Goal: Information Seeking & Learning: Learn about a topic

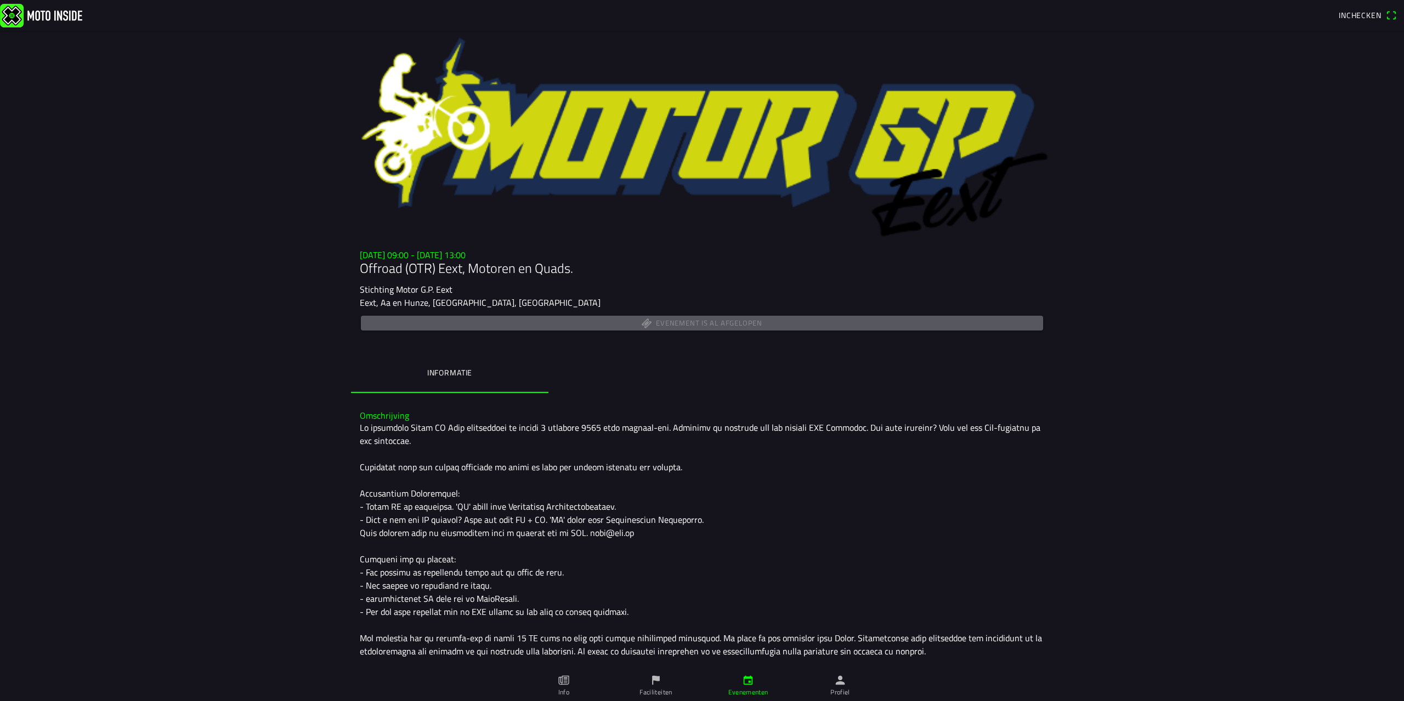
drag, startPoint x: 371, startPoint y: 287, endPoint x: 466, endPoint y: 294, distance: 95.1
click at [463, 291] on div "Stichting Motor G.P. Eext" at bounding box center [702, 289] width 684 height 13
click at [466, 294] on div "Stichting Motor G.P. Eext" at bounding box center [702, 289] width 684 height 13
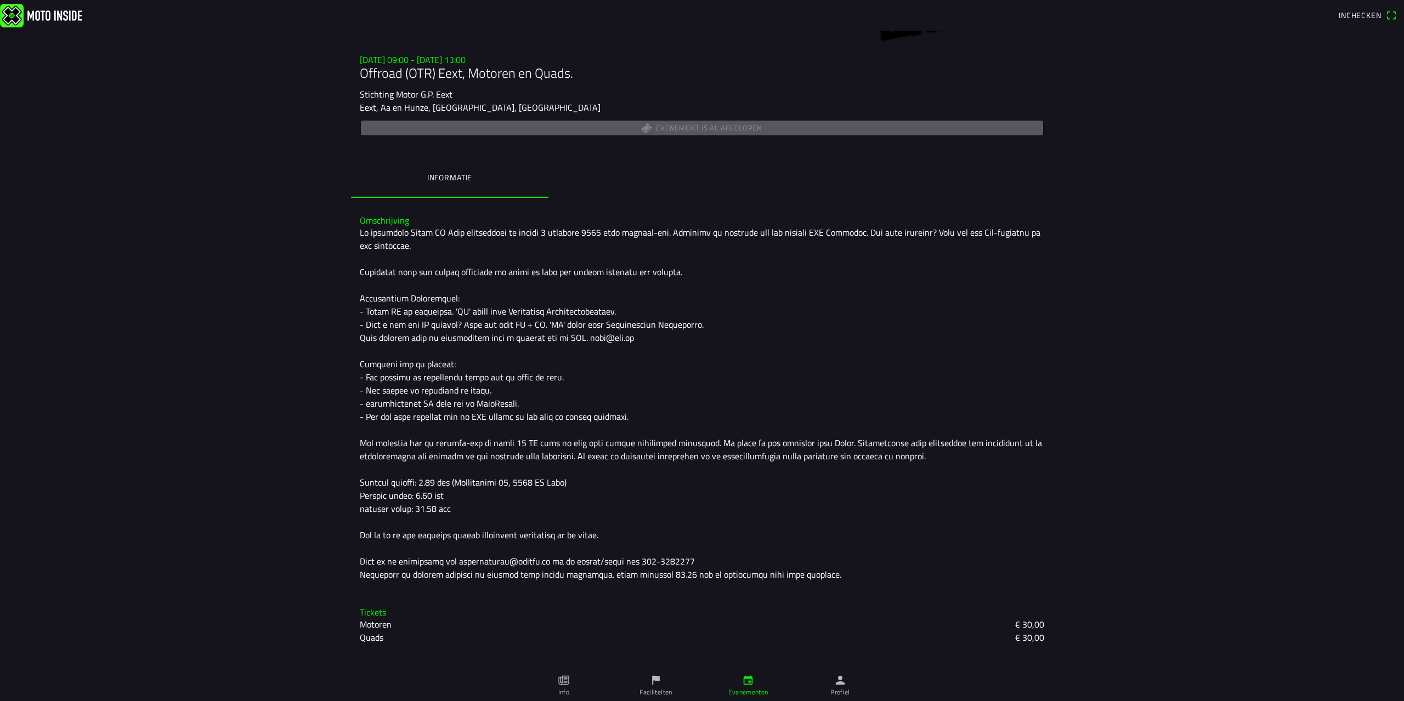
scroll to position [237, 0]
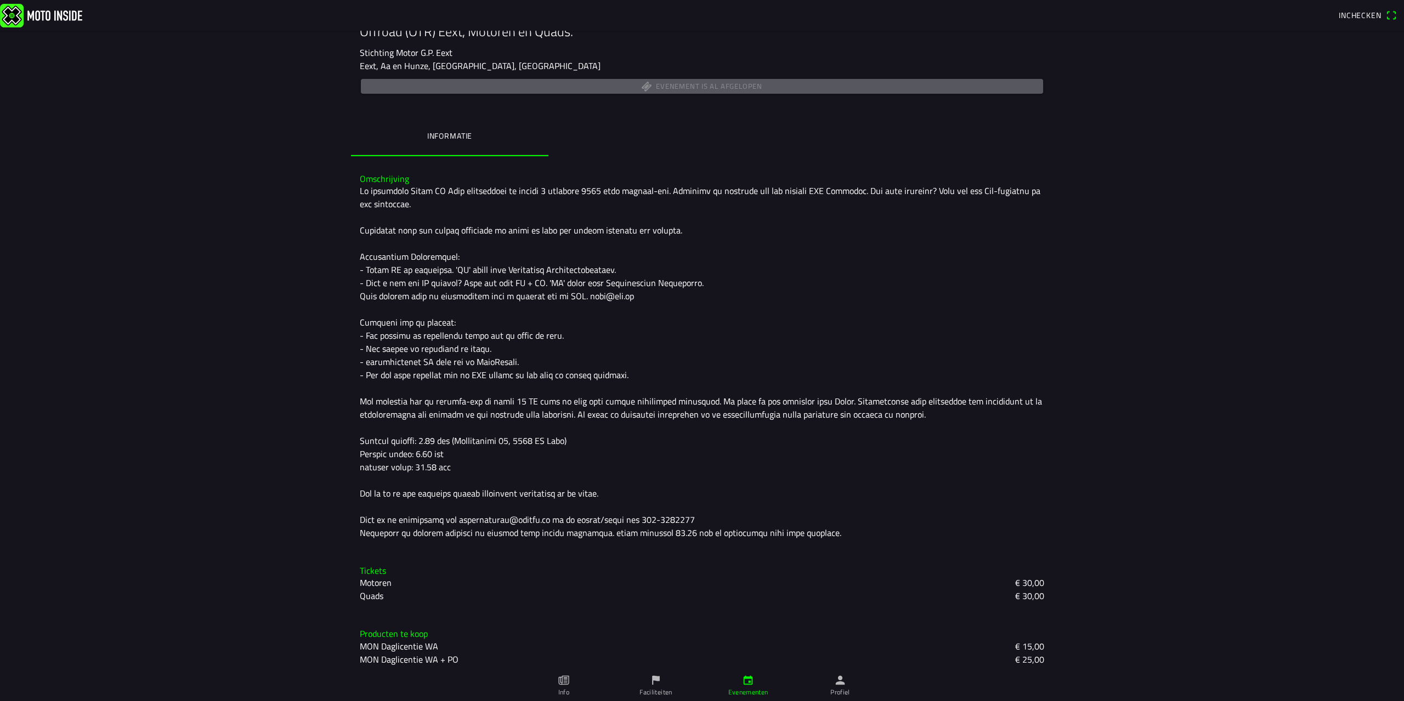
click at [680, 321] on div at bounding box center [702, 361] width 684 height 355
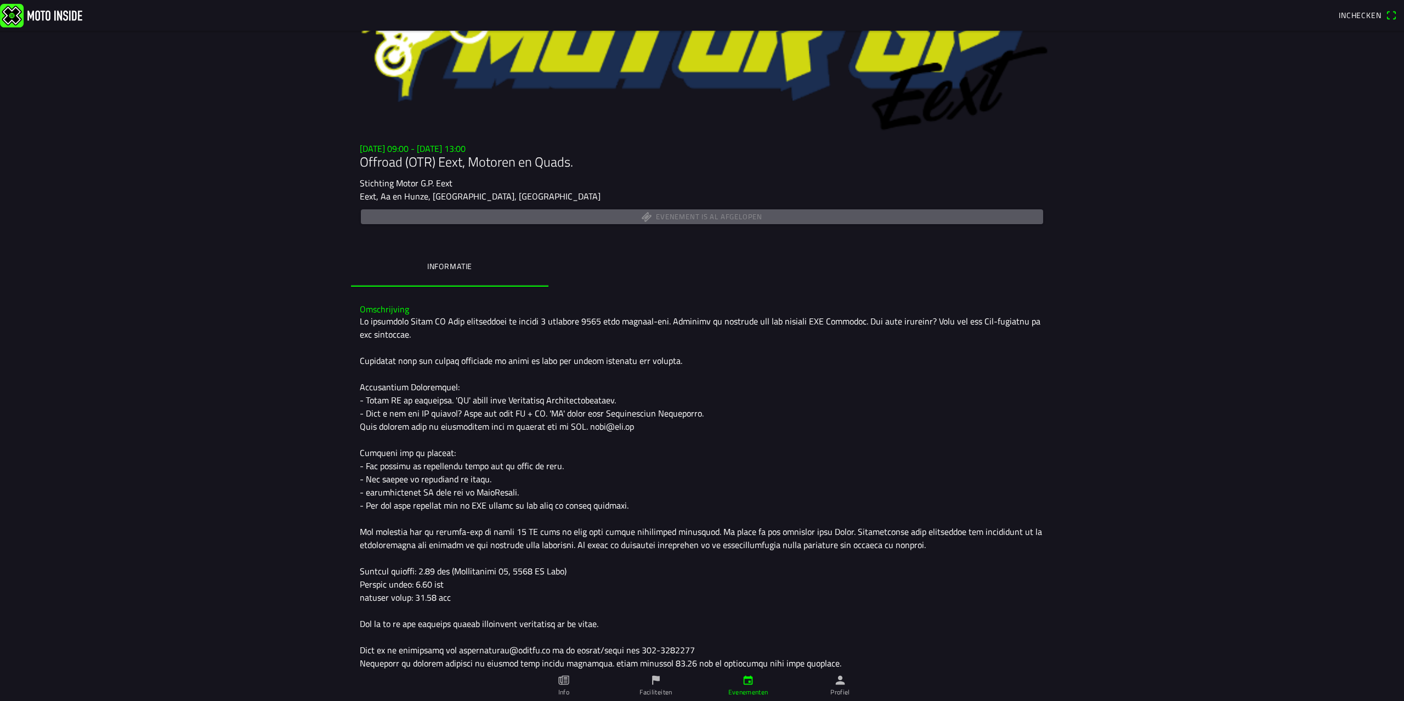
scroll to position [79, 0]
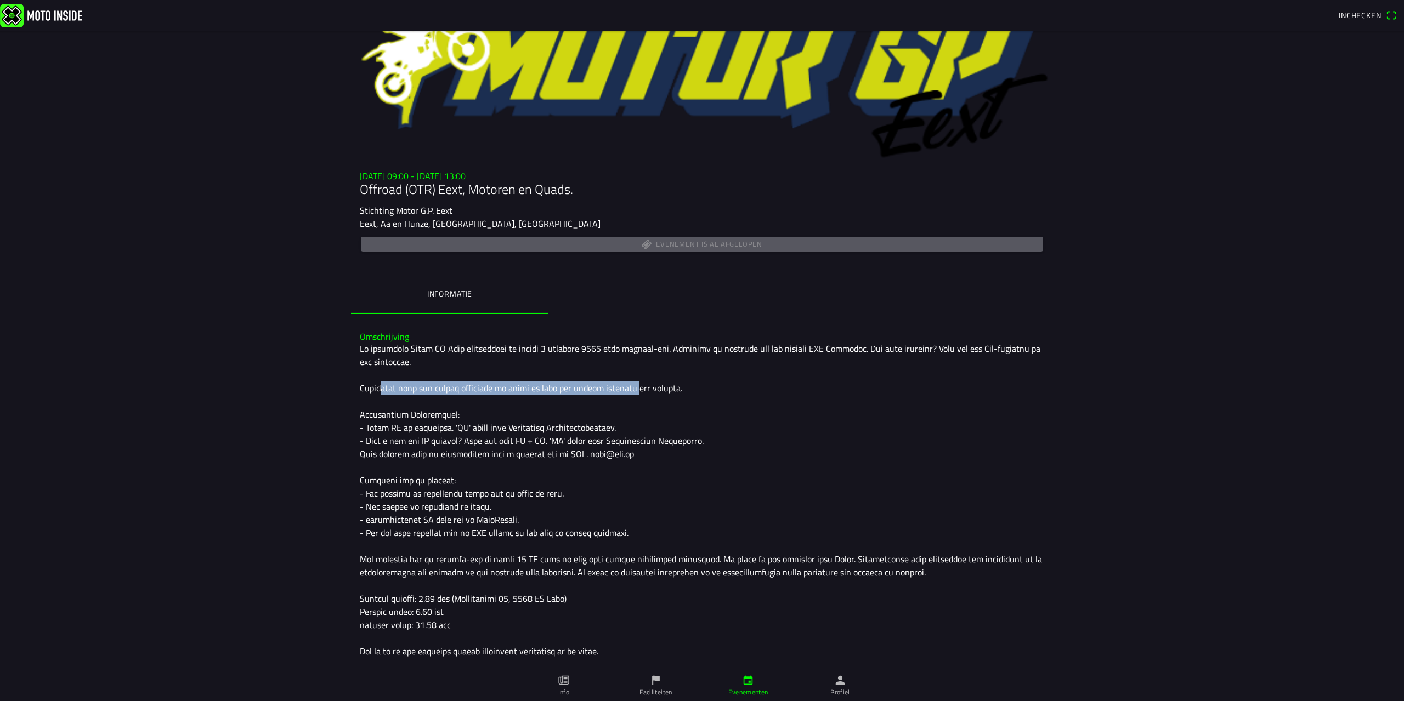
drag, startPoint x: 375, startPoint y: 394, endPoint x: 642, endPoint y: 387, distance: 267.7
click at [642, 387] on div at bounding box center [702, 519] width 684 height 355
click at [643, 387] on div at bounding box center [702, 519] width 684 height 355
drag, startPoint x: 809, startPoint y: 350, endPoint x: 858, endPoint y: 348, distance: 48.3
click at [858, 348] on div at bounding box center [702, 519] width 684 height 355
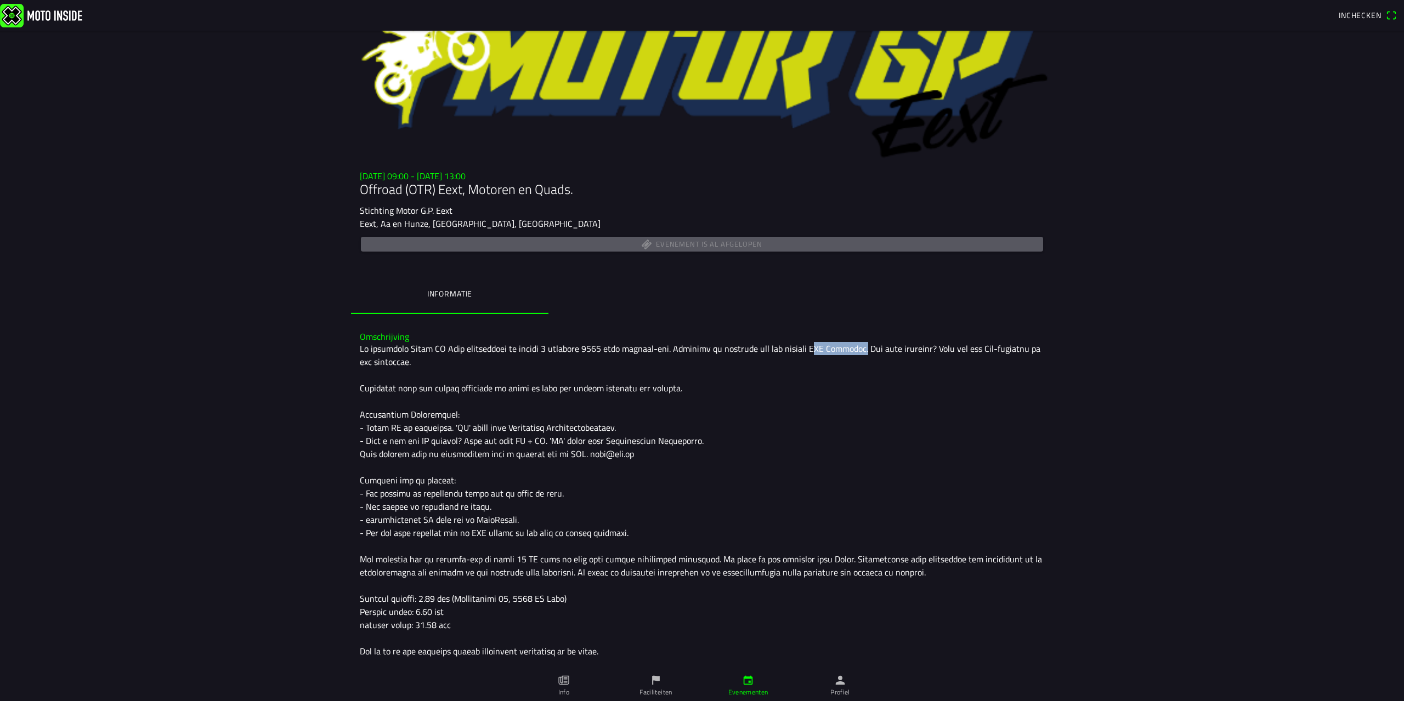
copy div "MON Licentie"
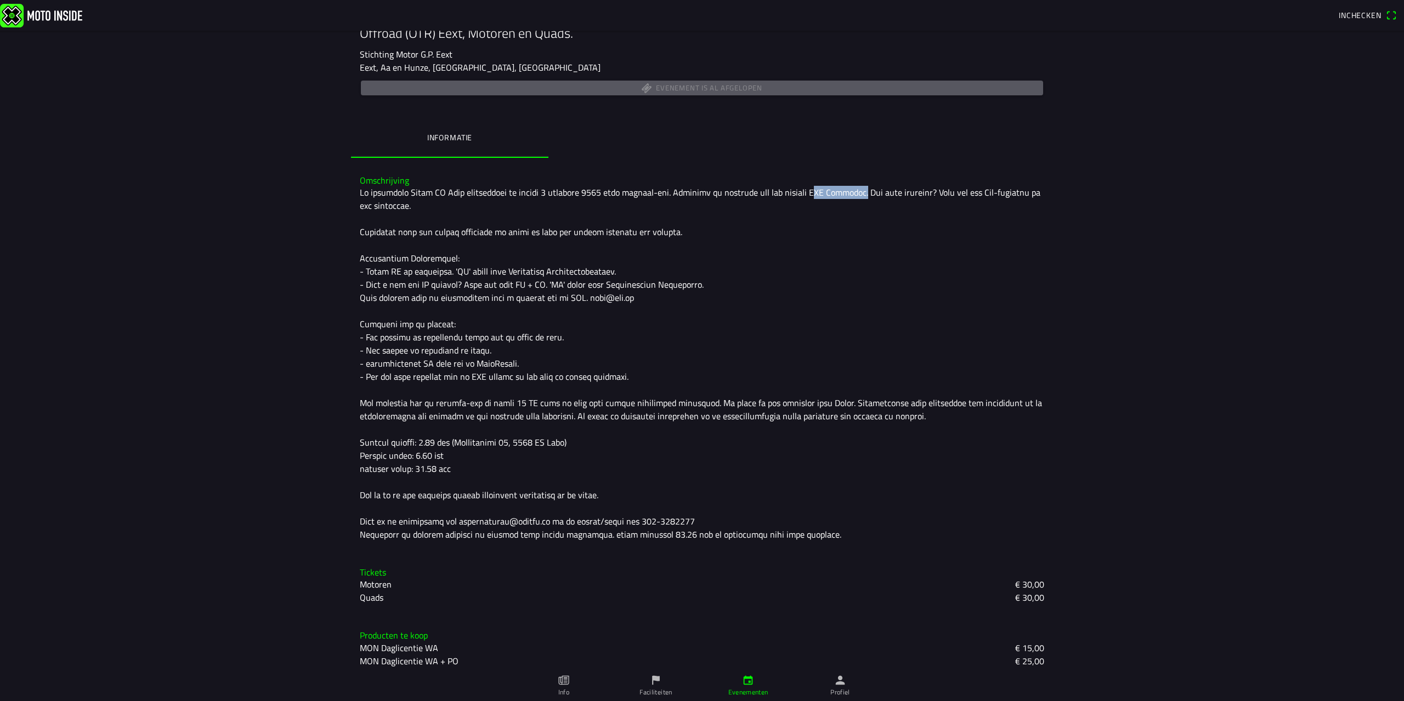
scroll to position [241, 0]
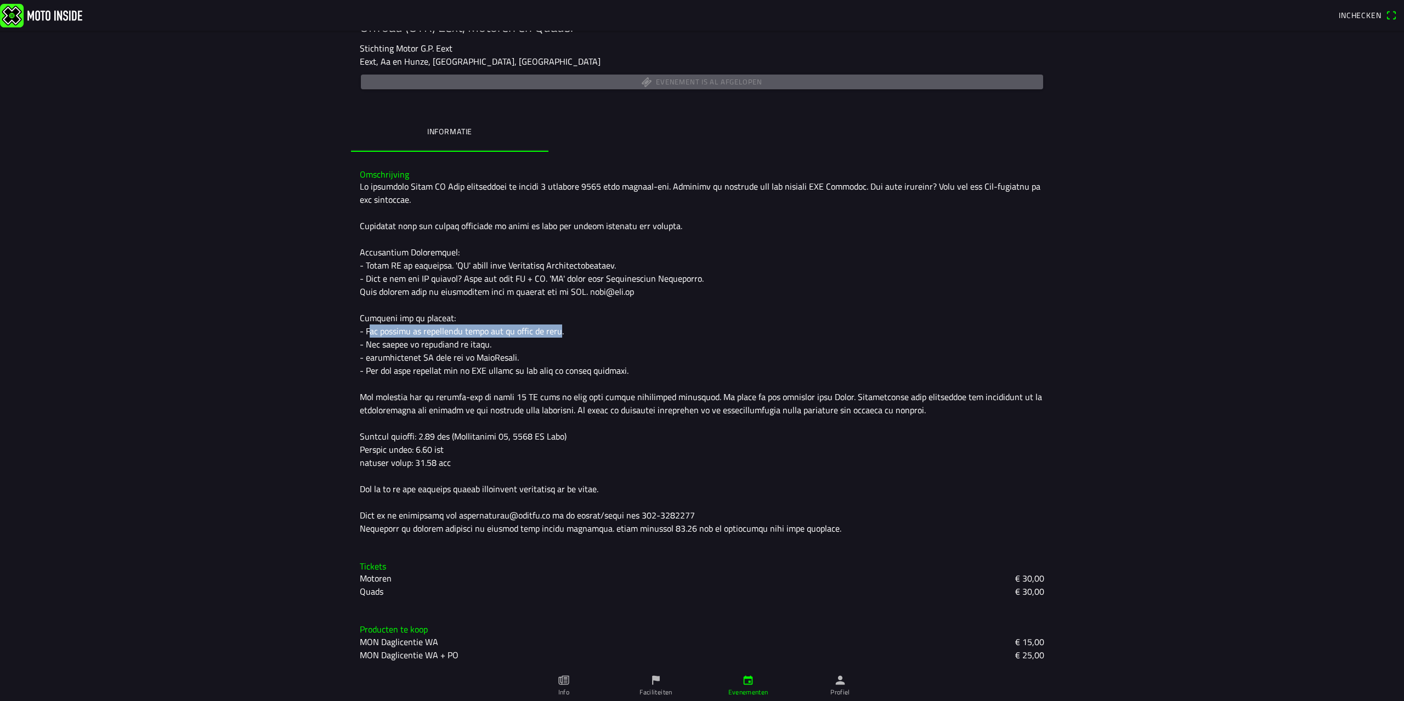
drag, startPoint x: 367, startPoint y: 332, endPoint x: 557, endPoint y: 328, distance: 189.8
click at [557, 328] on div at bounding box center [702, 357] width 684 height 355
drag, startPoint x: 377, startPoint y: 348, endPoint x: 439, endPoint y: 343, distance: 62.7
click at [439, 343] on div at bounding box center [702, 357] width 684 height 355
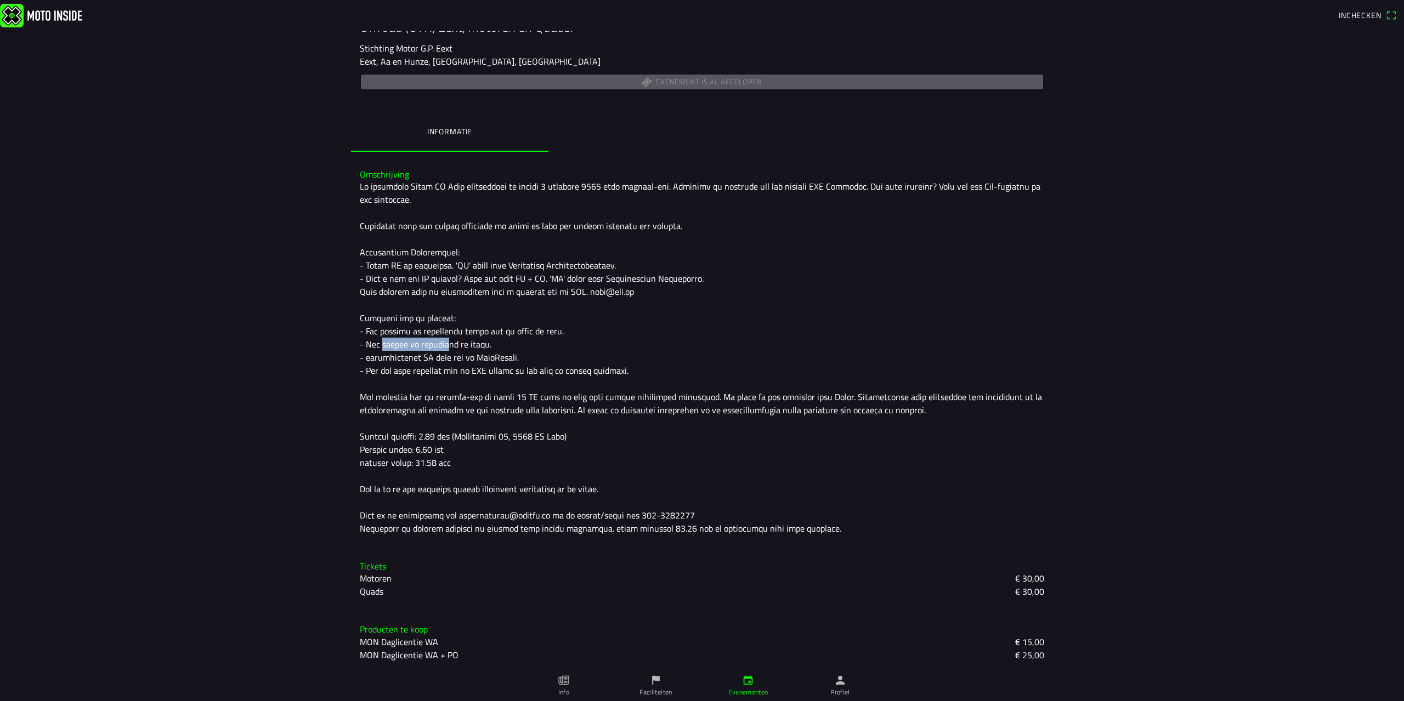
click at [439, 343] on div at bounding box center [702, 357] width 684 height 355
drag, startPoint x: 381, startPoint y: 360, endPoint x: 449, endPoint y: 357, distance: 68.1
click at [449, 357] on div at bounding box center [702, 357] width 684 height 355
drag, startPoint x: 372, startPoint y: 412, endPoint x: 732, endPoint y: 414, distance: 359.7
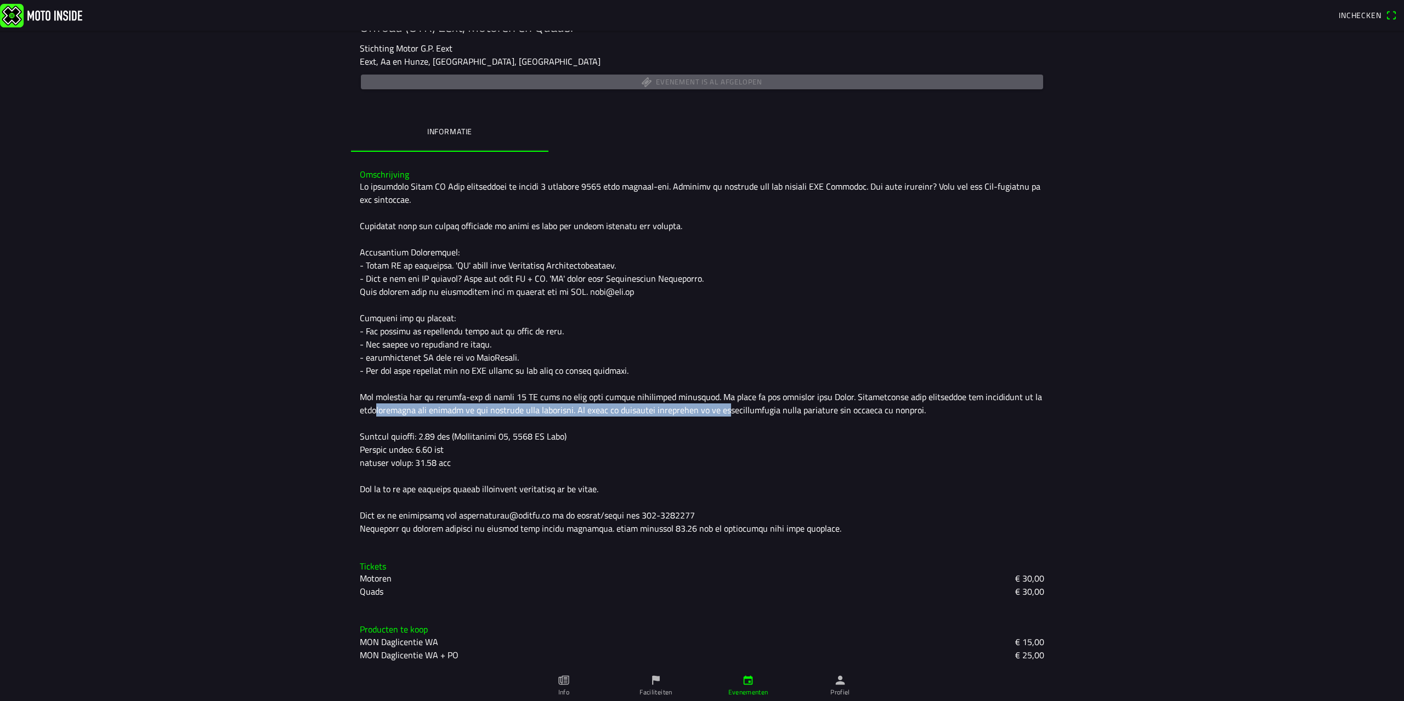
click at [732, 414] on div at bounding box center [702, 357] width 684 height 355
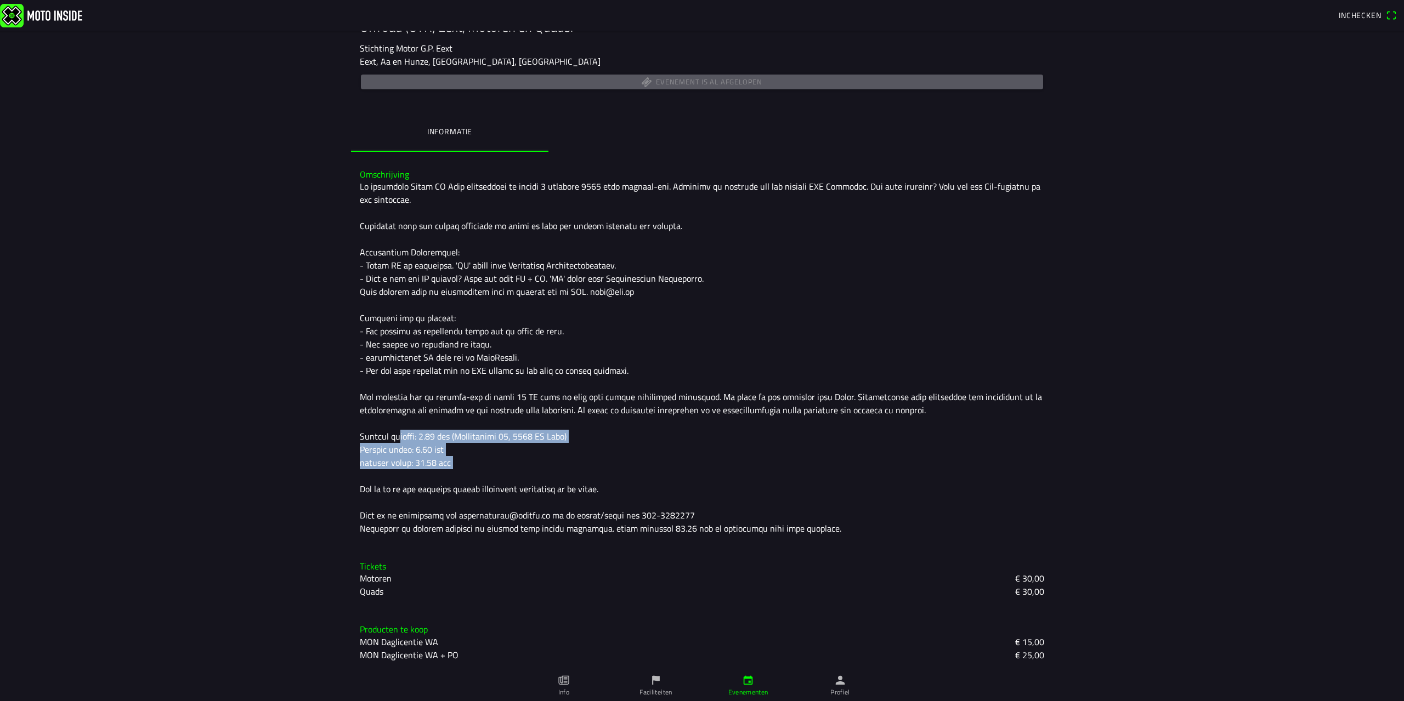
drag, startPoint x: 395, startPoint y: 439, endPoint x: 477, endPoint y: 464, distance: 85.3
click at [477, 464] on div at bounding box center [702, 357] width 684 height 355
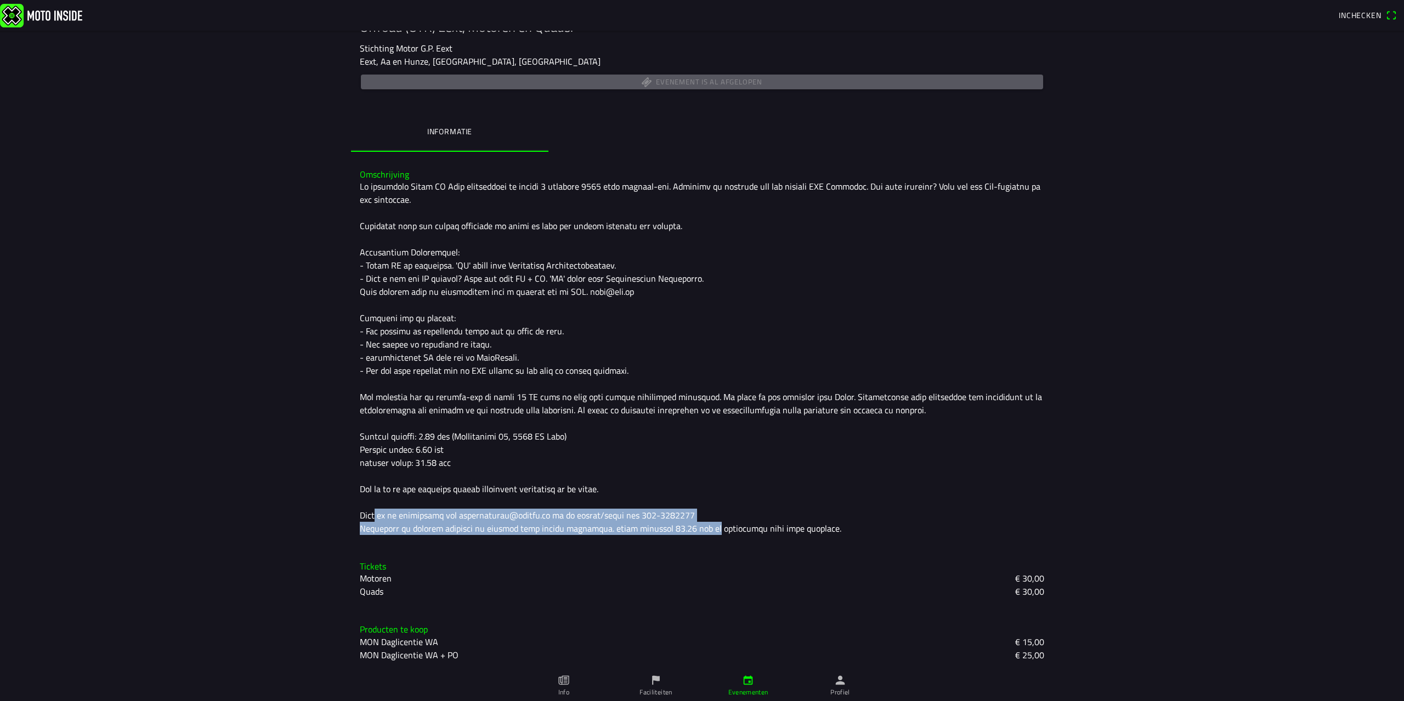
drag, startPoint x: 370, startPoint y: 518, endPoint x: 708, endPoint y: 535, distance: 338.8
click at [708, 535] on div at bounding box center [702, 357] width 684 height 355
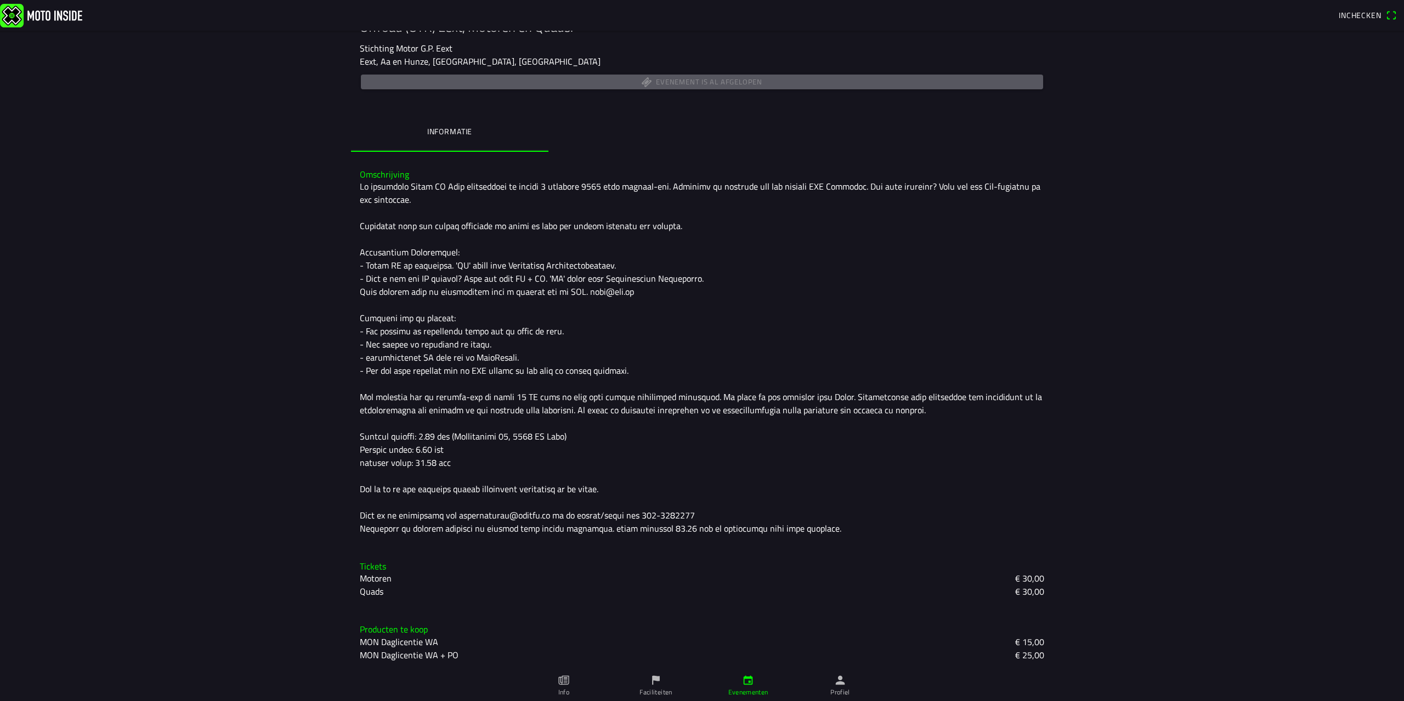
click at [724, 536] on div "Omschrijving" at bounding box center [702, 352] width 702 height 383
drag, startPoint x: 375, startPoint y: 658, endPoint x: 484, endPoint y: 661, distance: 109.2
click at [484, 661] on div "MON Daglicentie WA + PO € 25,00" at bounding box center [702, 655] width 684 height 13
click at [463, 659] on div "MON Daglicentie WA + PO € 25,00" at bounding box center [702, 655] width 684 height 13
click at [449, 653] on span "MON Daglicentie WA + PO" at bounding box center [409, 655] width 99 height 13
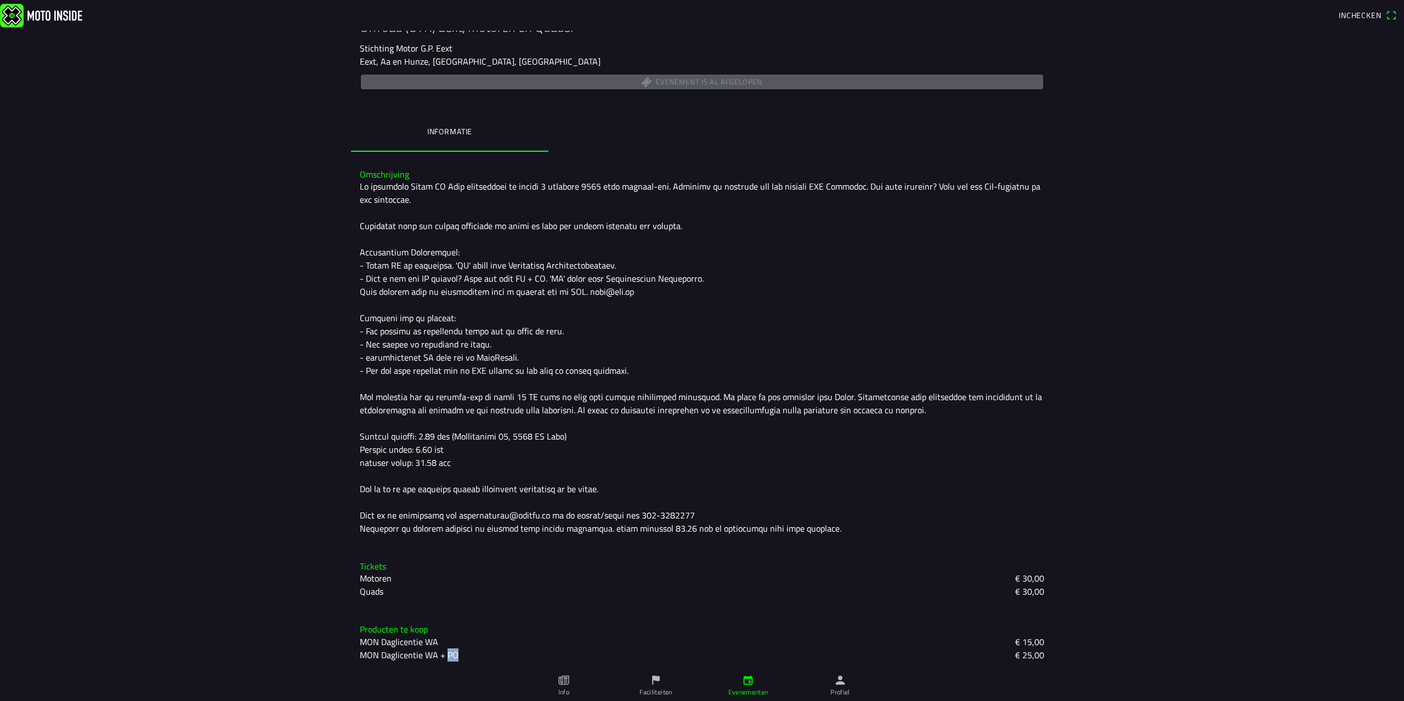
click at [449, 653] on span "MON Daglicentie WA + PO" at bounding box center [409, 655] width 99 height 13
click at [657, 682] on icon "flag" at bounding box center [656, 680] width 12 height 12
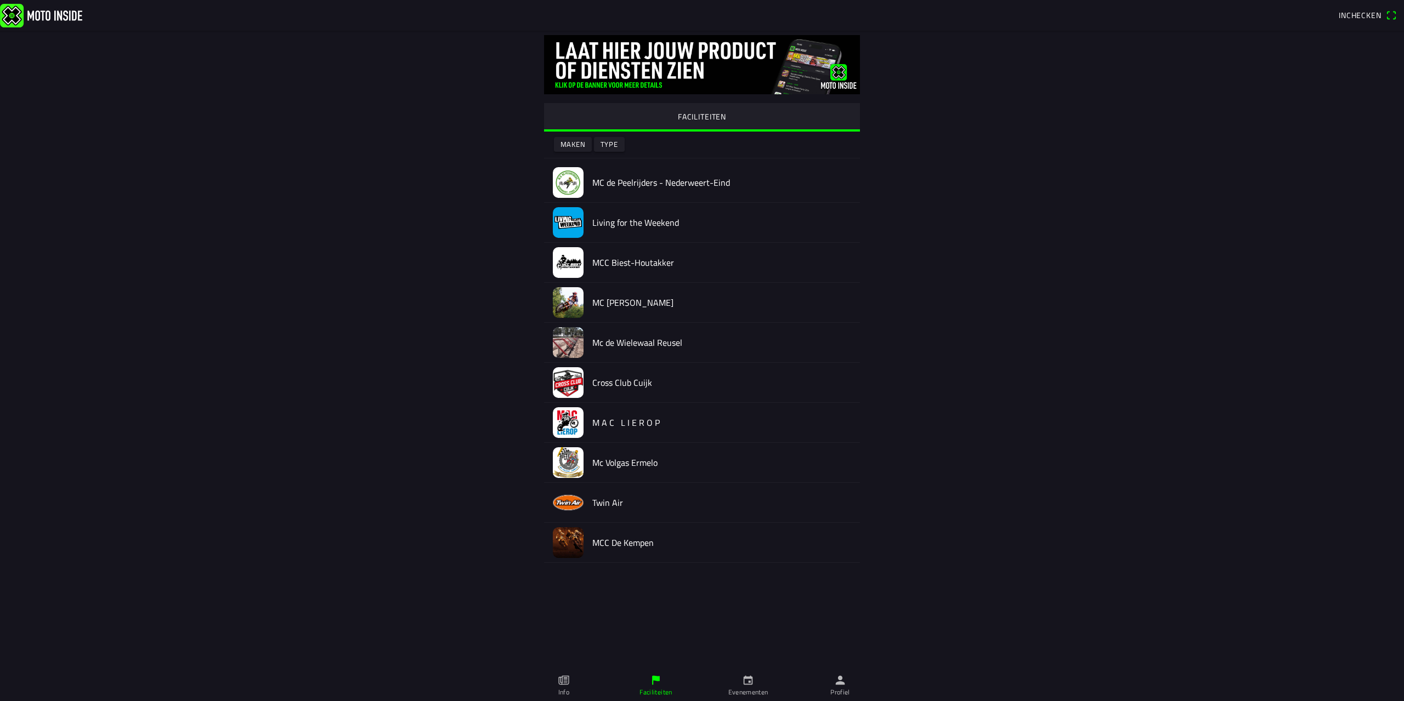
click at [0, 0] on slot "Type" at bounding box center [0, 0] width 0 height 0
click at [262, 331] on ion-backdrop at bounding box center [702, 350] width 1404 height 701
click at [574, 464] on img at bounding box center [568, 462] width 31 height 31
